Goal: Check status: Check status

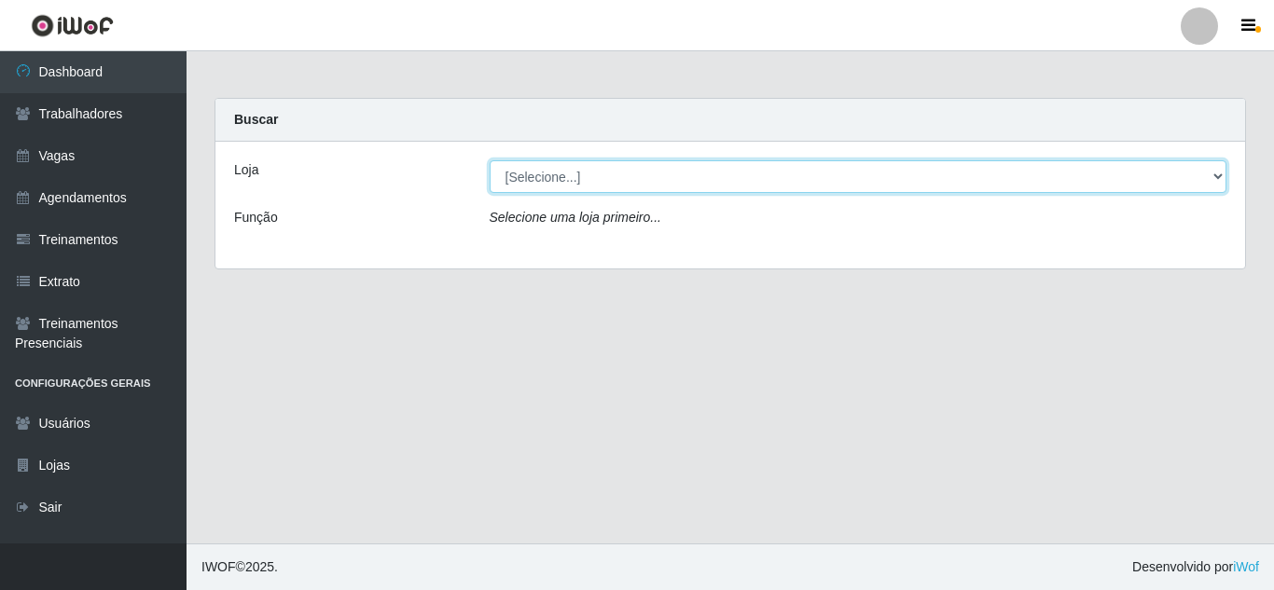
click at [714, 180] on select "[Selecione...] Sempre Tem - [GEOGRAPHIC_DATA]" at bounding box center [859, 176] width 738 height 33
select select "509"
click at [490, 160] on select "[Selecione...] Sempre Tem - [GEOGRAPHIC_DATA]" at bounding box center [859, 176] width 738 height 33
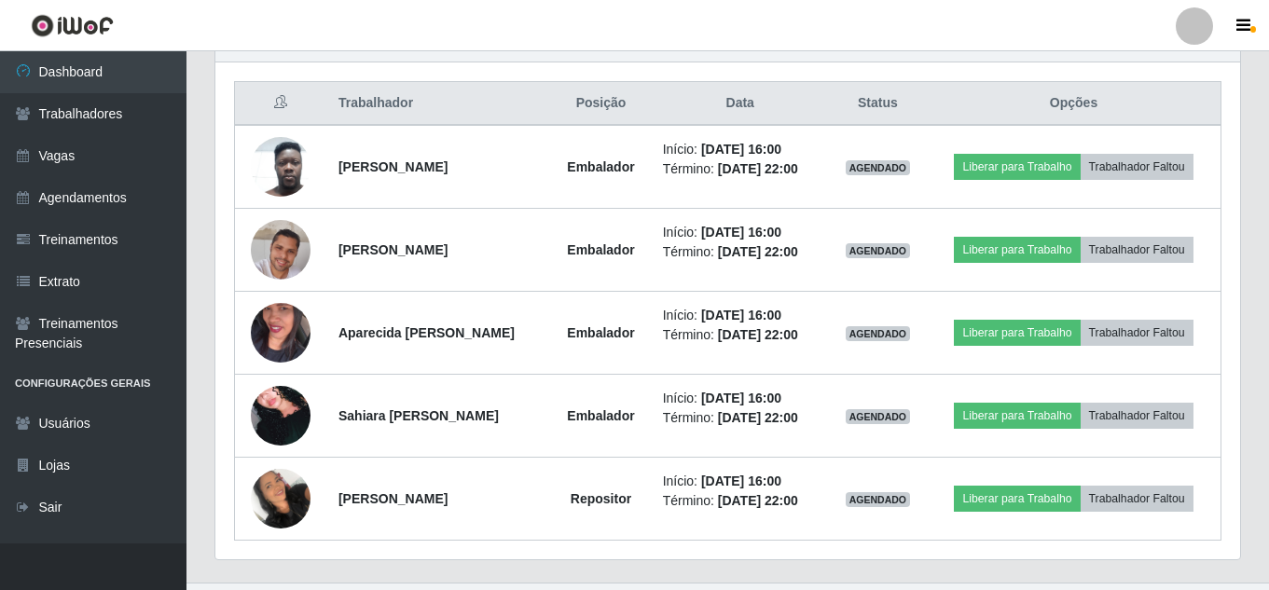
scroll to position [694, 0]
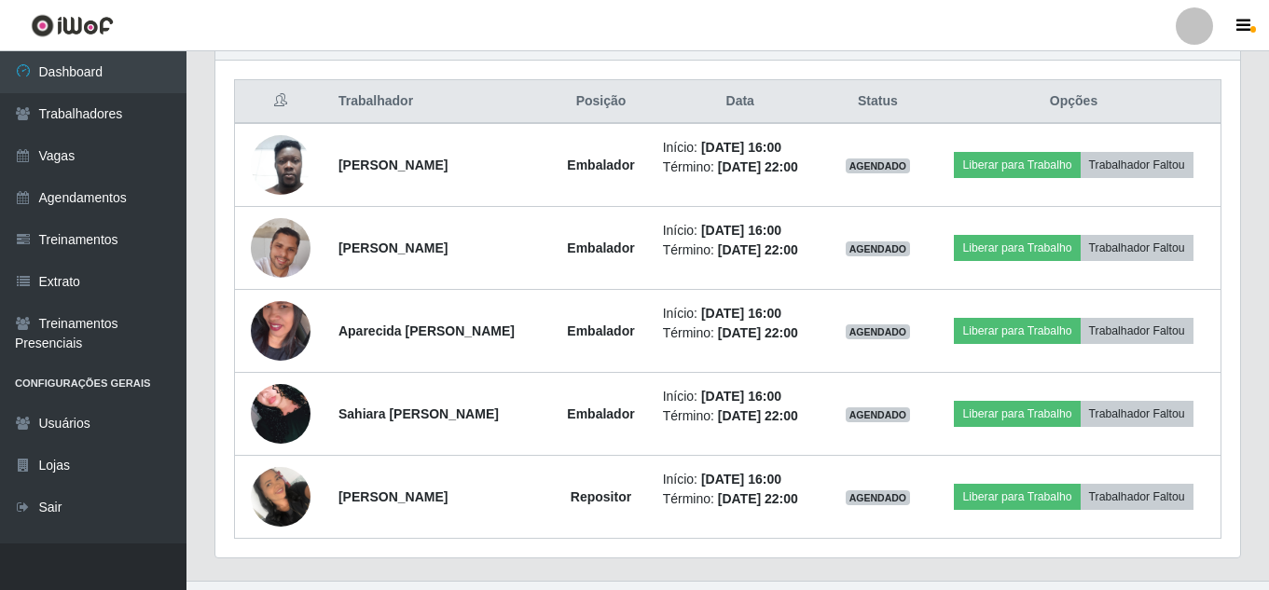
click at [627, 93] on th "Posição" at bounding box center [600, 102] width 101 height 44
click at [760, 103] on th "Data" at bounding box center [740, 102] width 177 height 44
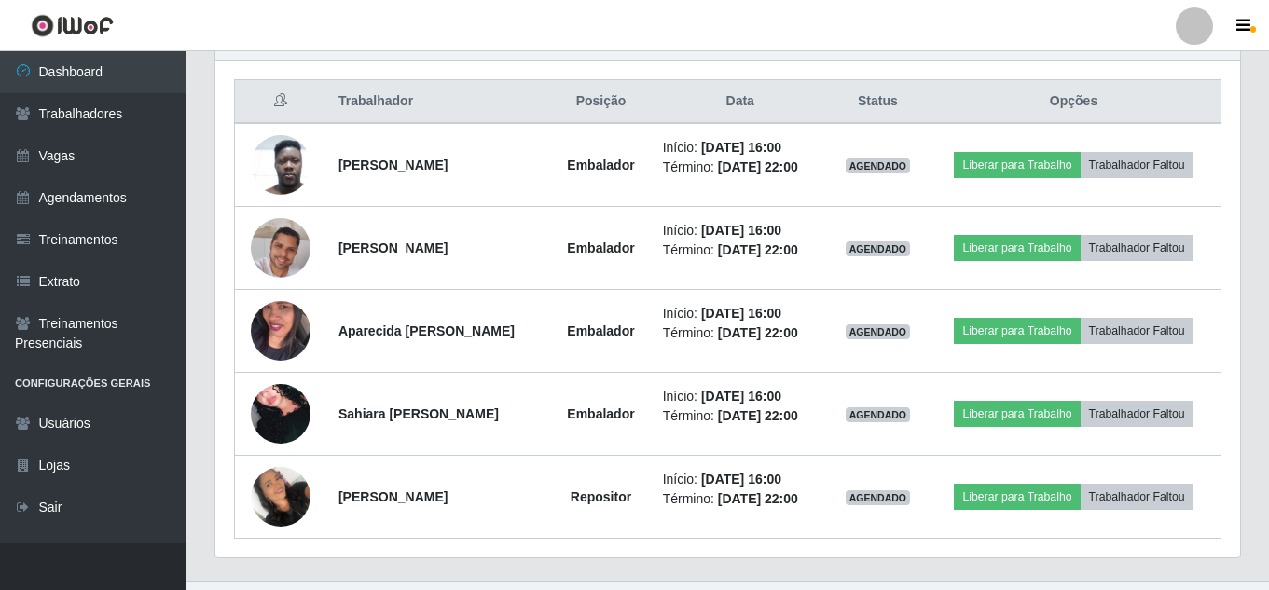
click at [636, 108] on th "Posição" at bounding box center [600, 102] width 101 height 44
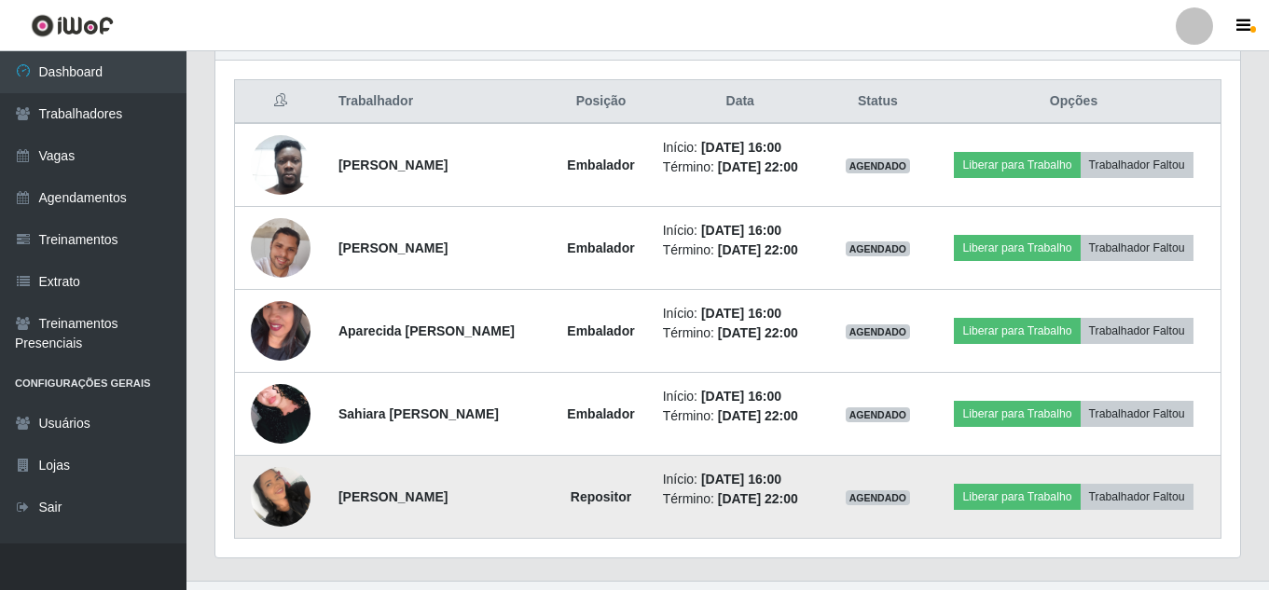
click at [798, 500] on time "[DATE] 22:00" at bounding box center [758, 499] width 80 height 15
